Goal: Task Accomplishment & Management: Complete application form

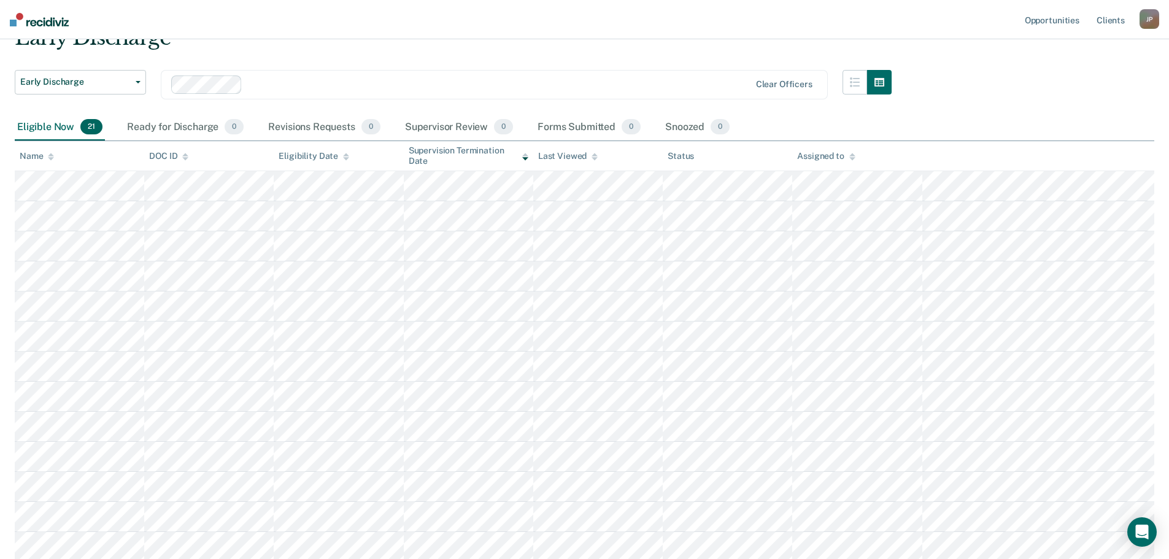
scroll to position [102, 0]
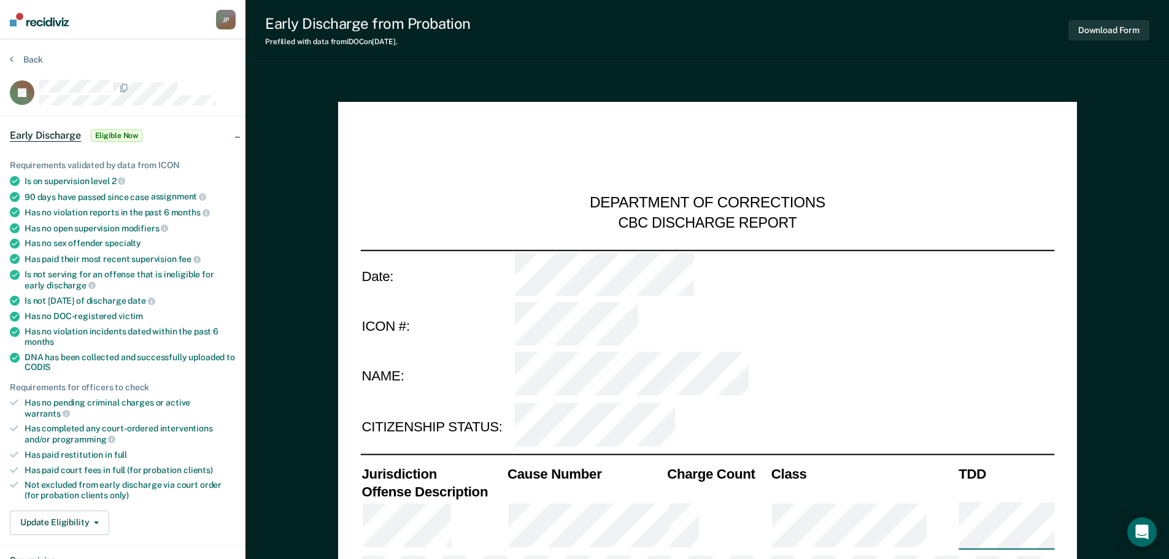
type textarea "x"
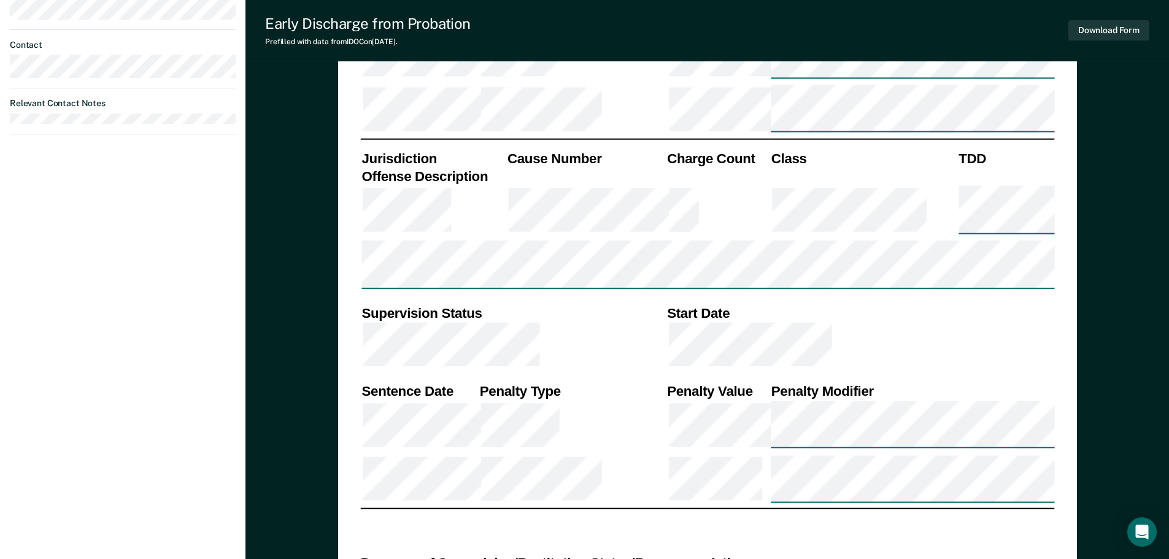
scroll to position [716, 0]
